Goal: Transaction & Acquisition: Purchase product/service

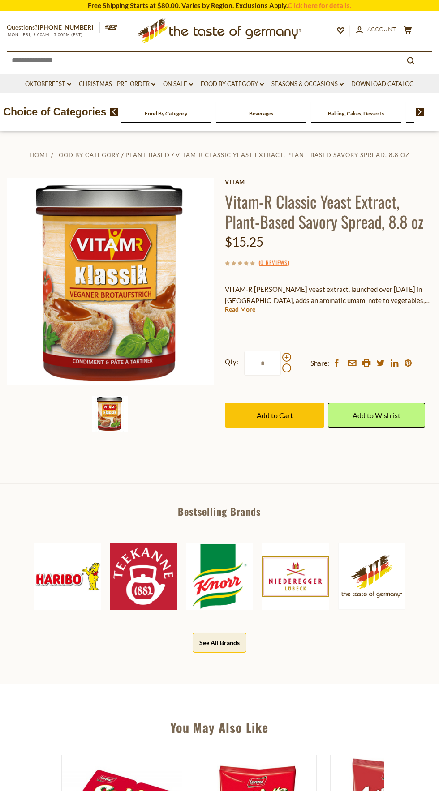
click at [242, 325] on div "Vitam Vitam-R Classic Yeast Extract, Plant-Based Savory Spread, 8.8 oz $15.25 (…" at bounding box center [328, 313] width 207 height 270
click at [249, 309] on link "Read More" at bounding box center [240, 309] width 30 height 9
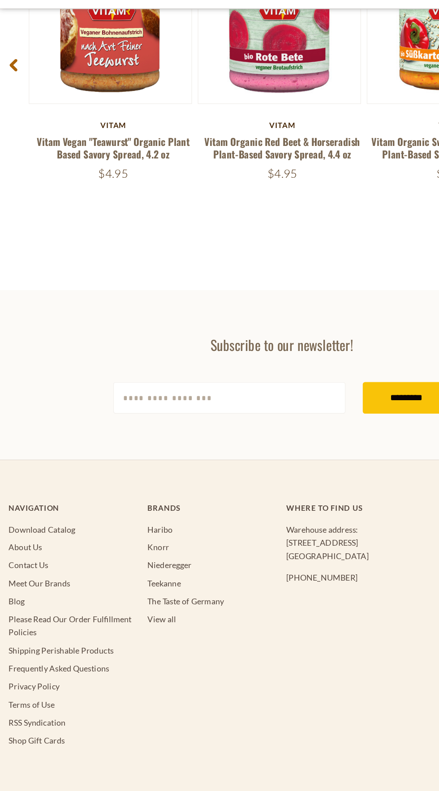
scroll to position [1429, 0]
click at [148, 556] on link "Niederegger" at bounding box center [132, 560] width 34 height 8
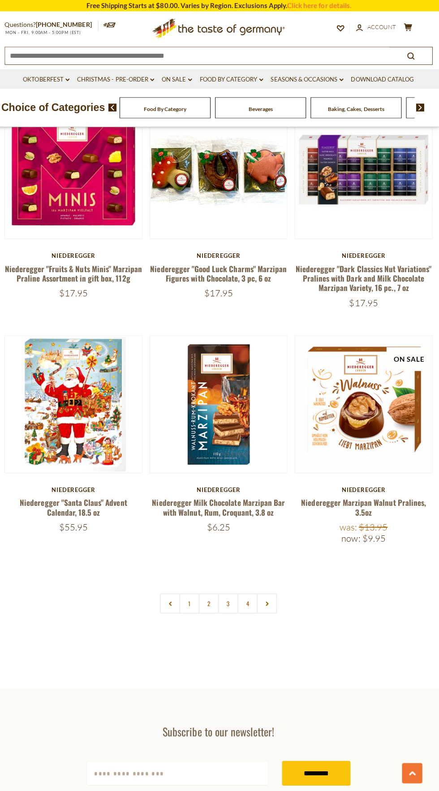
scroll to position [2364, 0]
click at [210, 590] on link "2" at bounding box center [210, 600] width 20 height 20
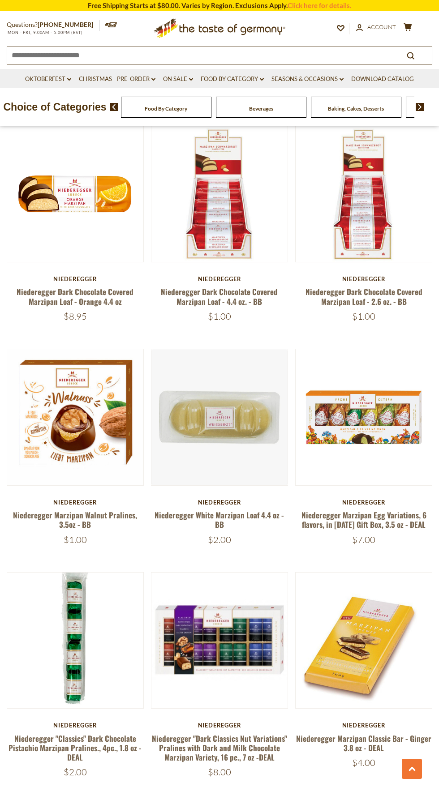
scroll to position [1212, 0]
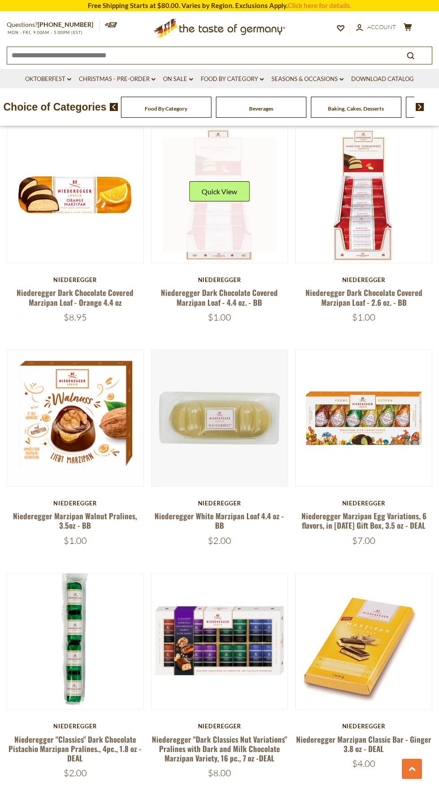
click at [235, 205] on link at bounding box center [219, 194] width 114 height 114
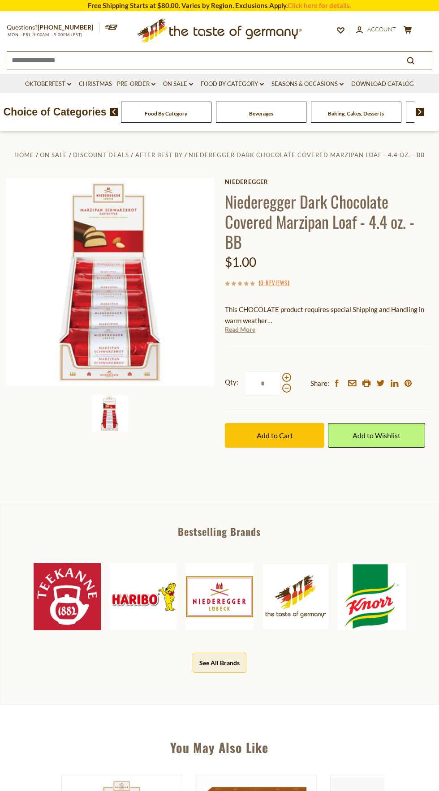
click at [246, 331] on link "Read More" at bounding box center [240, 329] width 30 height 9
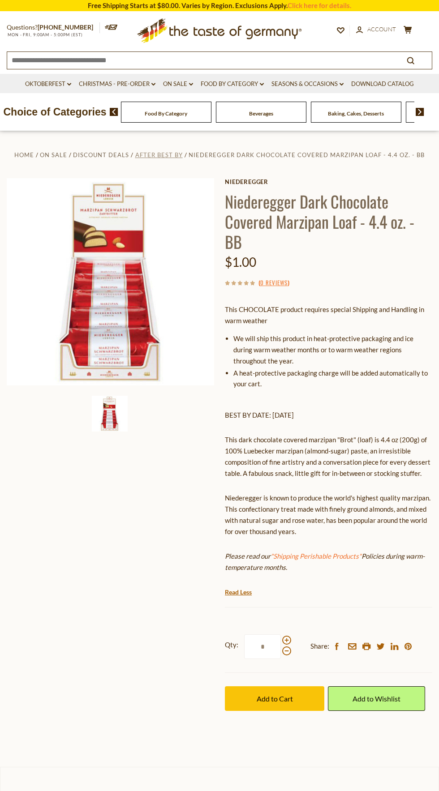
click at [162, 158] on span "After Best By" at bounding box center [158, 154] width 47 height 7
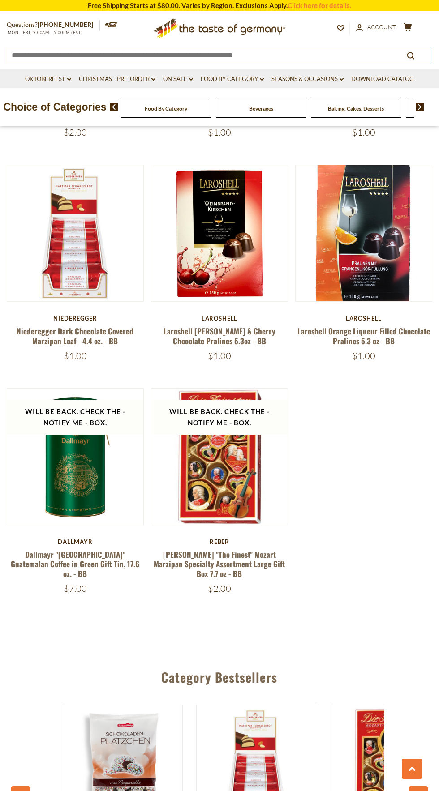
scroll to position [820, 0]
